Goal: Information Seeking & Learning: Stay updated

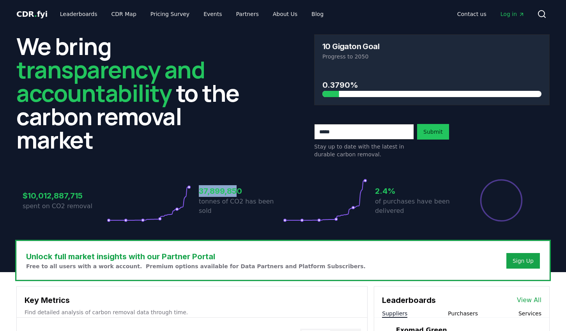
drag, startPoint x: 238, startPoint y: 197, endPoint x: 196, endPoint y: 197, distance: 42.9
click at [196, 197] on div "$10,012,887,715 spent on CO2 removal 37,899,850 tonnes of CO2 has been sold 2.4…" at bounding box center [283, 200] width 520 height 44
drag, startPoint x: 69, startPoint y: 198, endPoint x: 41, endPoint y: 196, distance: 28.5
click at [41, 196] on h3 "$10,012,887,715" at bounding box center [65, 196] width 84 height 12
